Goal: Find specific page/section: Find specific page/section

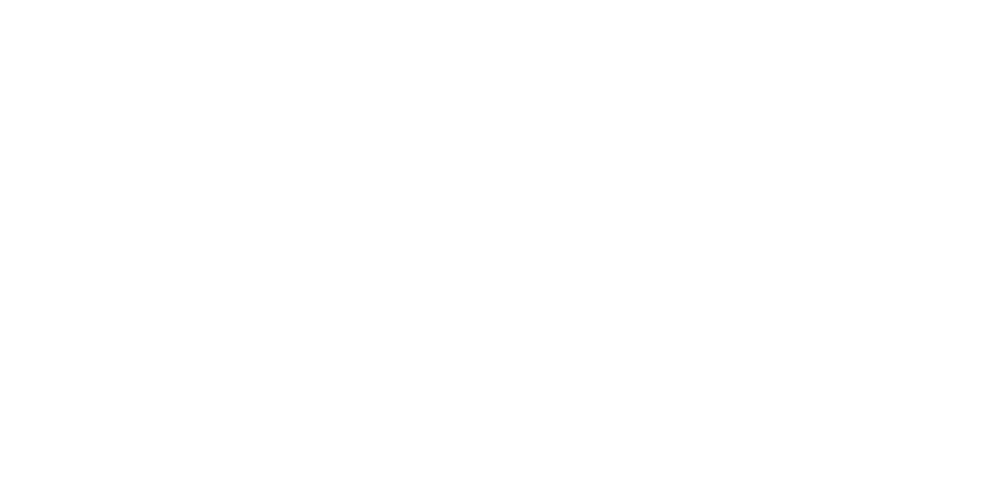
scroll to position [26, 0]
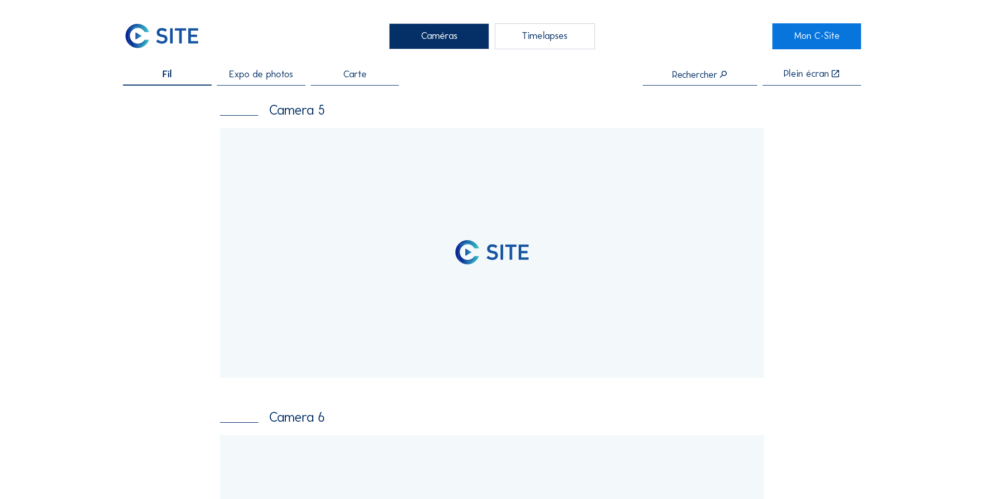
click at [264, 72] on span "Expo de photos" at bounding box center [261, 74] width 64 height 10
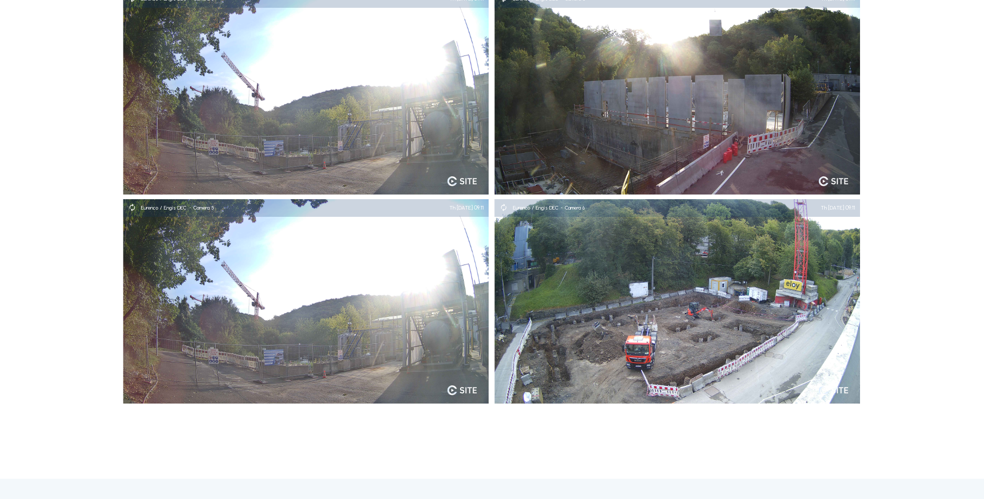
scroll to position [52, 0]
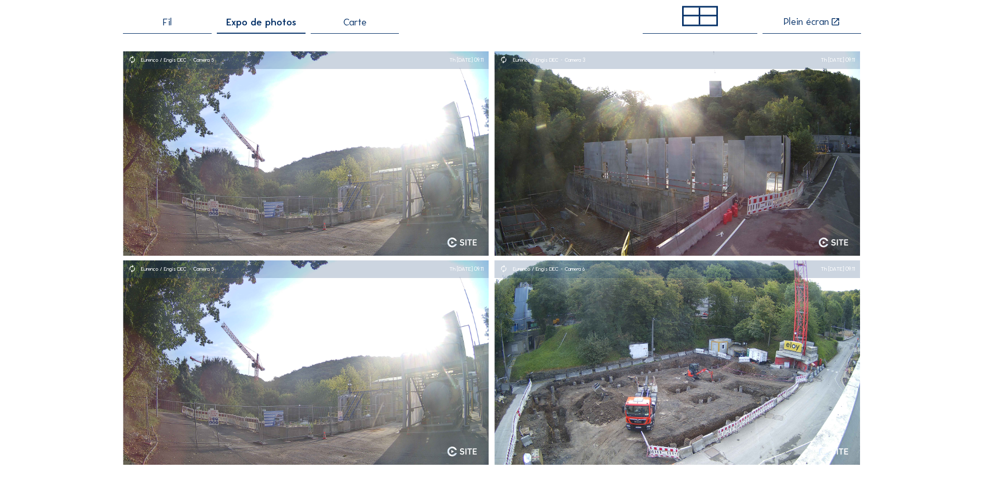
click at [169, 25] on span "Fil" at bounding box center [167, 23] width 9 height 10
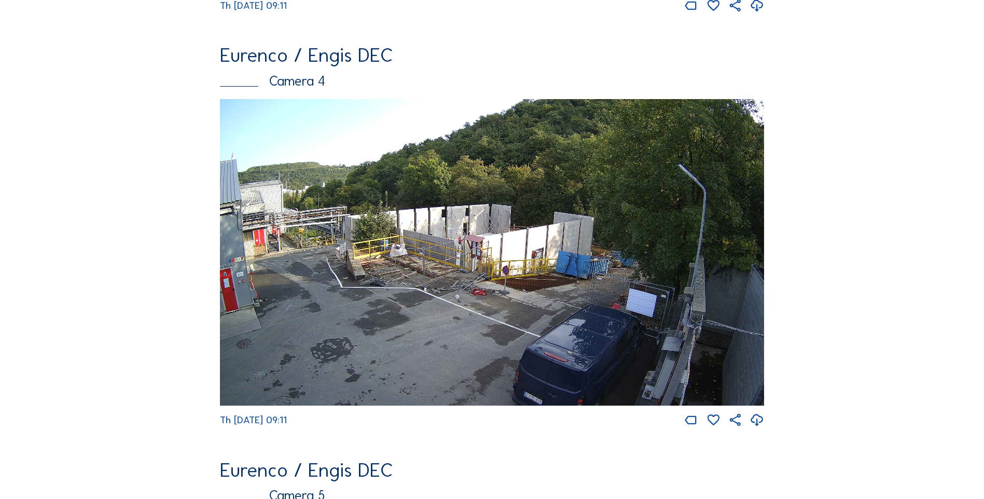
scroll to position [1299, 0]
